Goal: Information Seeking & Learning: Check status

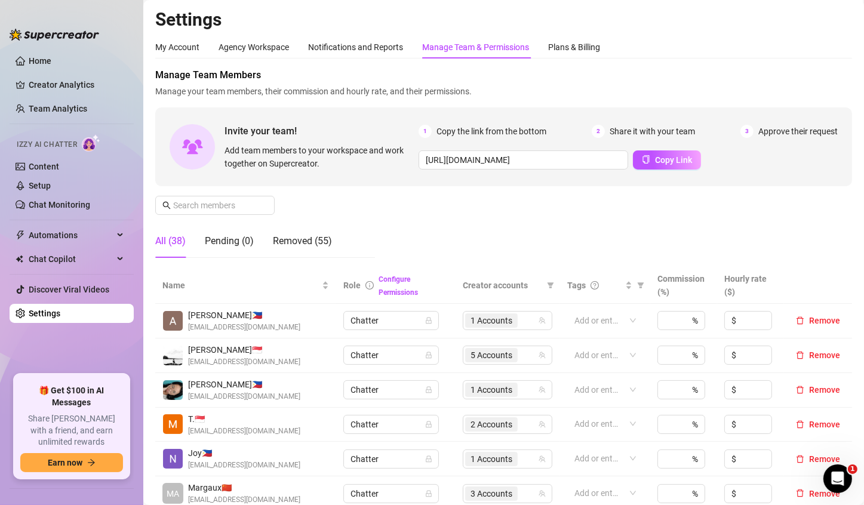
scroll to position [216, 0]
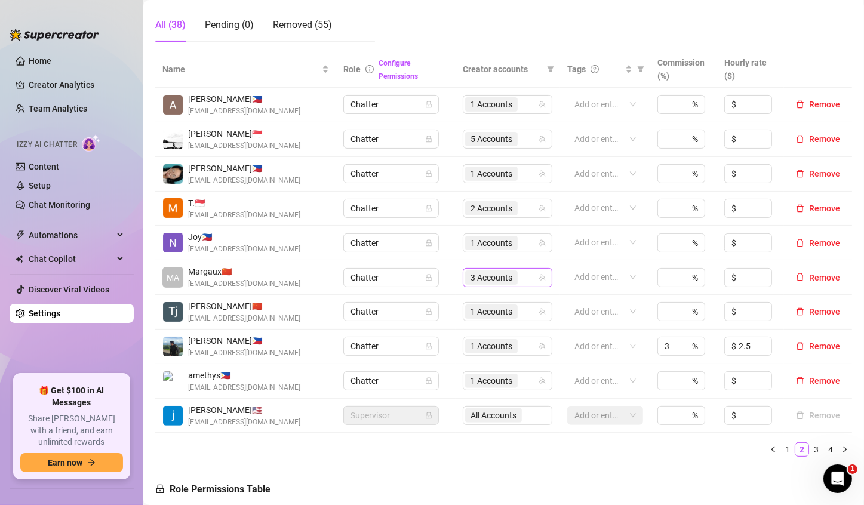
click at [487, 273] on span "3 Accounts" at bounding box center [491, 277] width 42 height 13
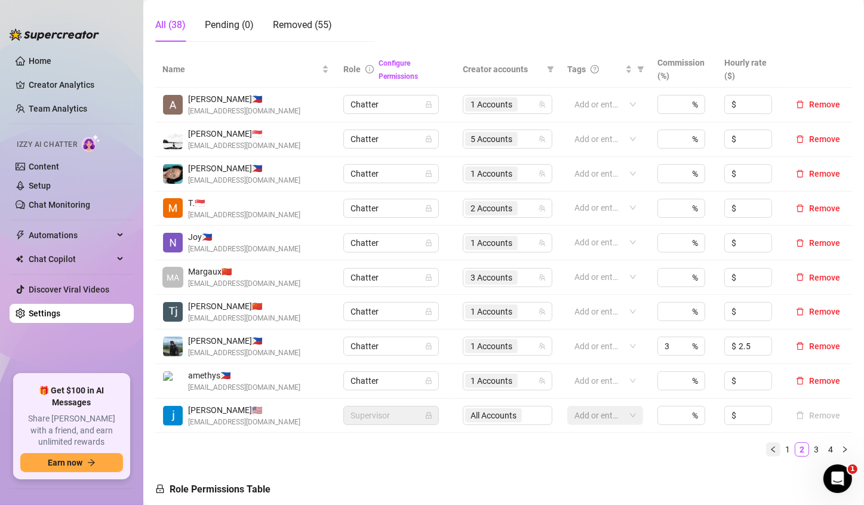
click at [770, 451] on icon "left" at bounding box center [773, 449] width 7 height 7
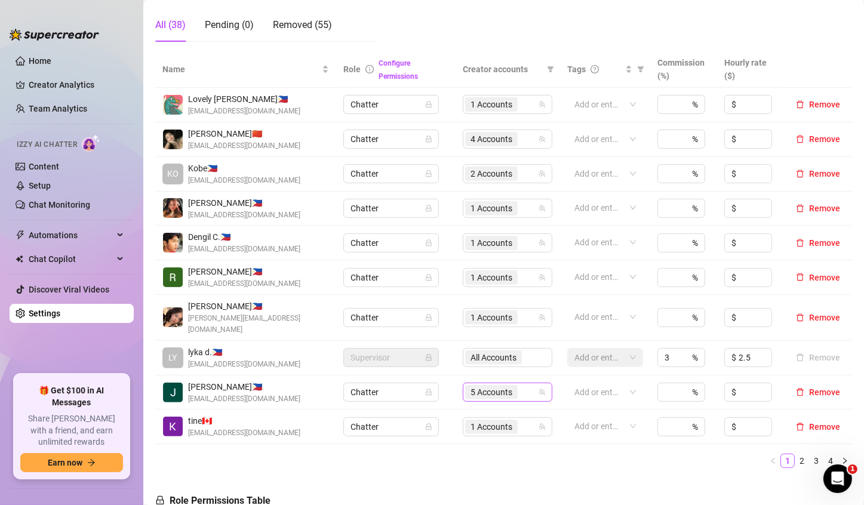
click at [494, 386] on span "5 Accounts" at bounding box center [491, 392] width 42 height 13
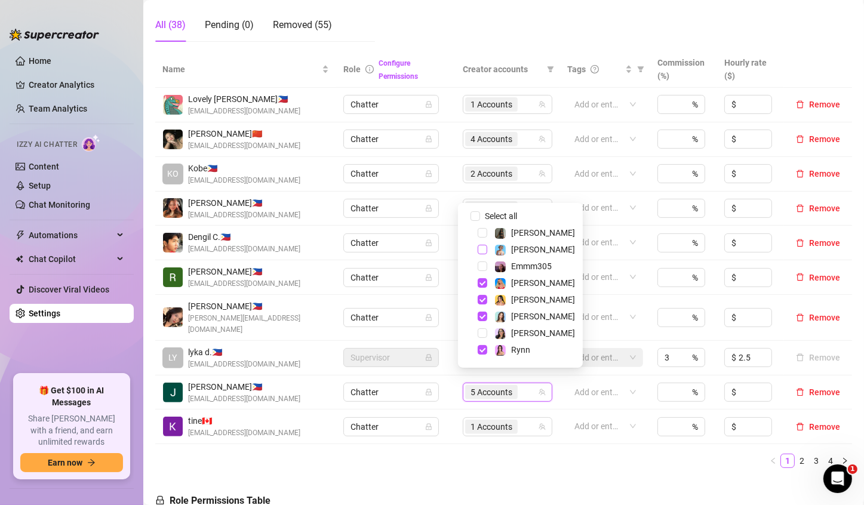
click at [481, 251] on span "Select tree node" at bounding box center [483, 250] width 10 height 10
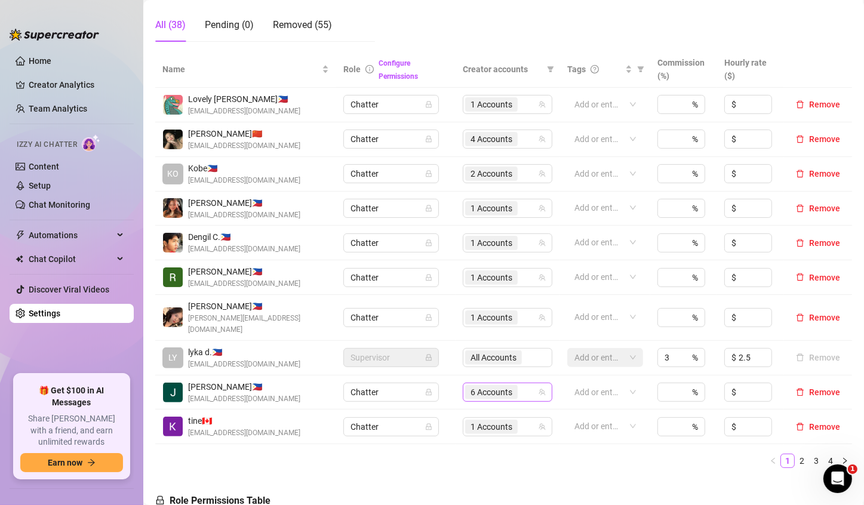
click at [470, 386] on span "6 Accounts" at bounding box center [491, 392] width 42 height 13
click at [512, 454] on ul "1 2 3 4" at bounding box center [503, 461] width 697 height 14
click at [465, 140] on span "4 Accounts" at bounding box center [491, 139] width 53 height 14
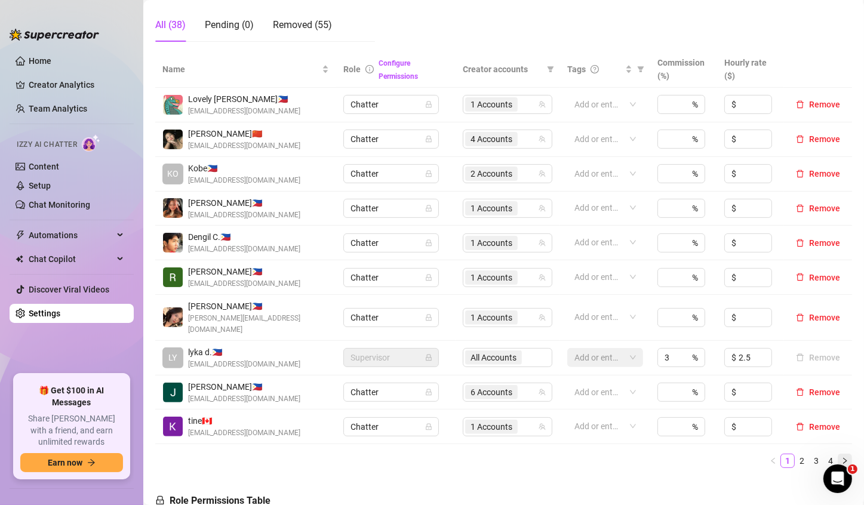
click at [841, 457] on icon "right" at bounding box center [844, 460] width 7 height 7
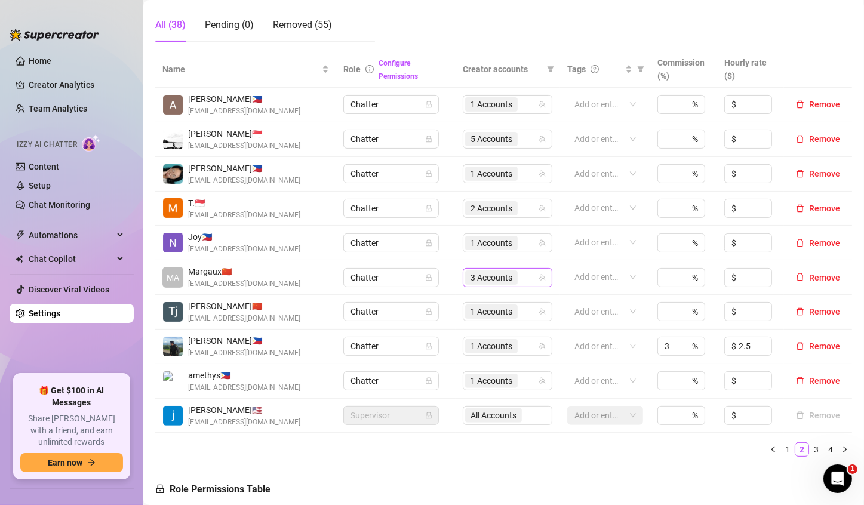
click at [472, 277] on span "3 Accounts" at bounding box center [491, 277] width 42 height 13
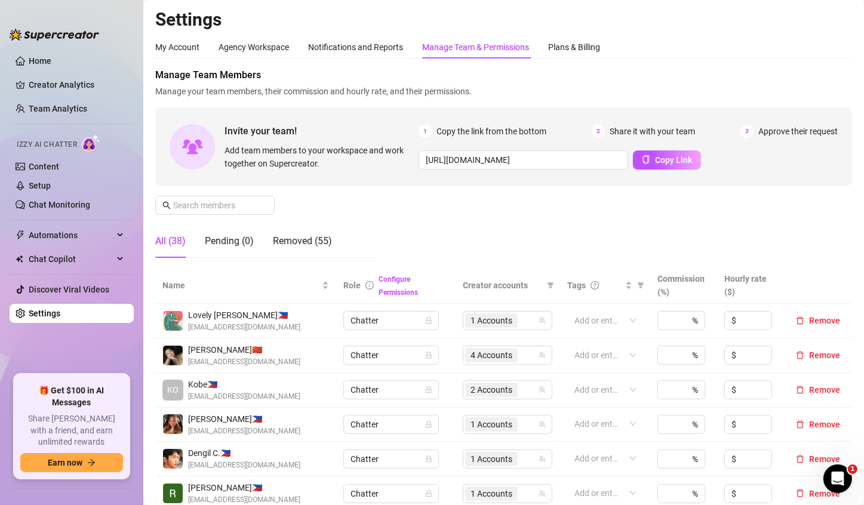
scroll to position [239, 0]
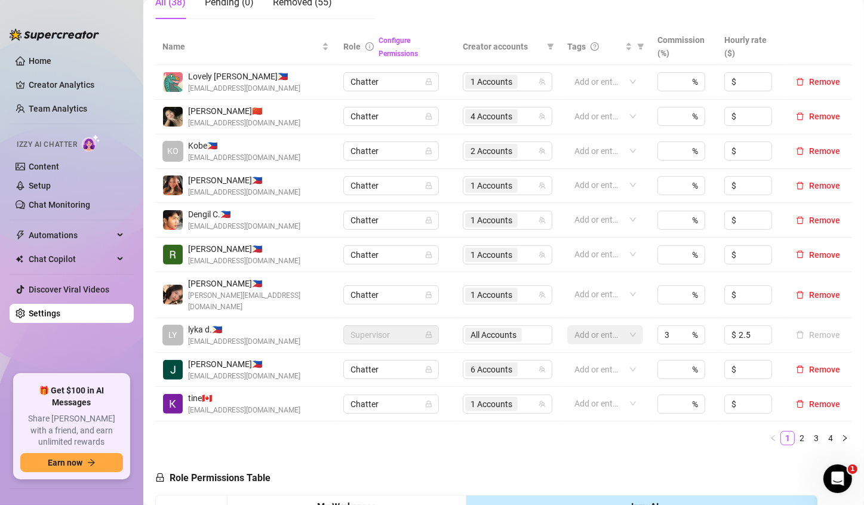
click at [290, 431] on ul "1 2 3 4" at bounding box center [503, 438] width 697 height 14
click at [281, 431] on ul "1 2 3 4" at bounding box center [503, 438] width 697 height 14
click at [48, 104] on link "Team Analytics" at bounding box center [58, 109] width 59 height 10
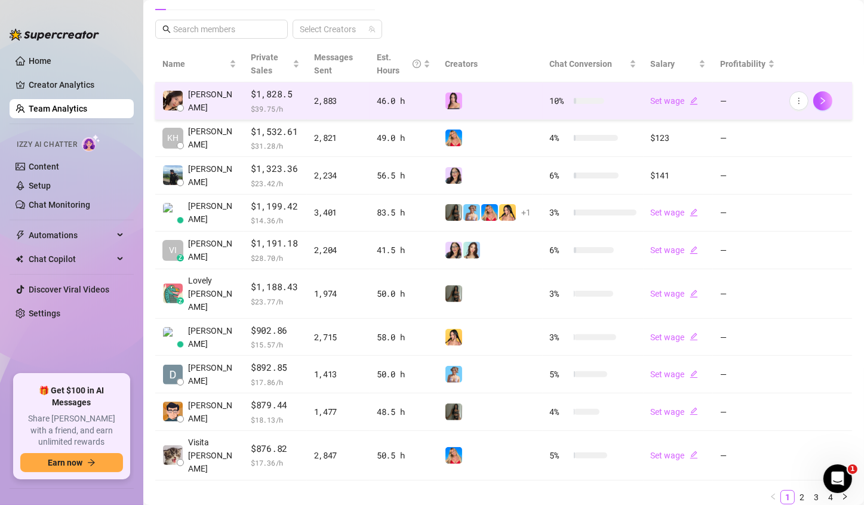
click at [350, 90] on td "2,883" at bounding box center [338, 101] width 63 height 38
